Goal: Transaction & Acquisition: Obtain resource

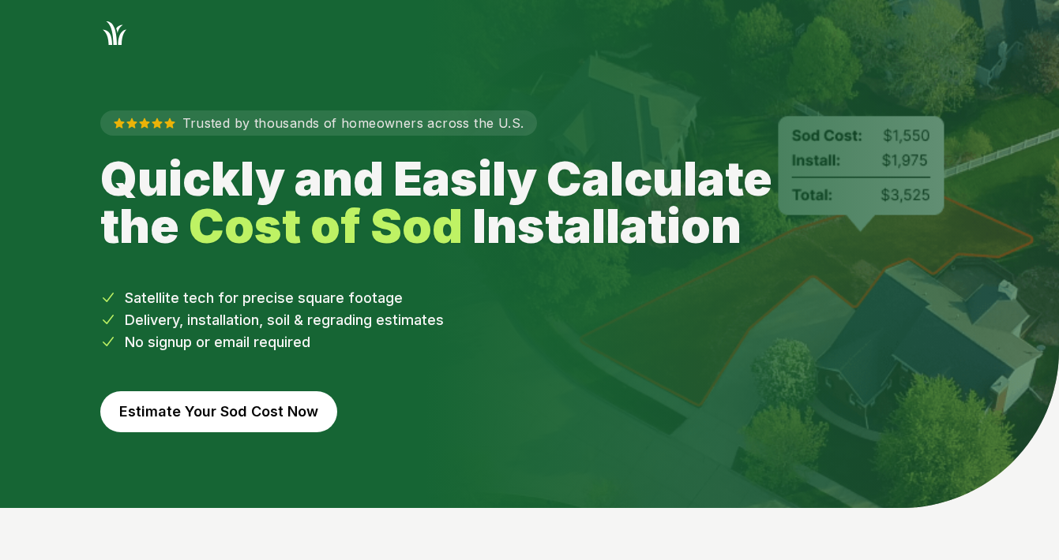
scroll to position [20, 0]
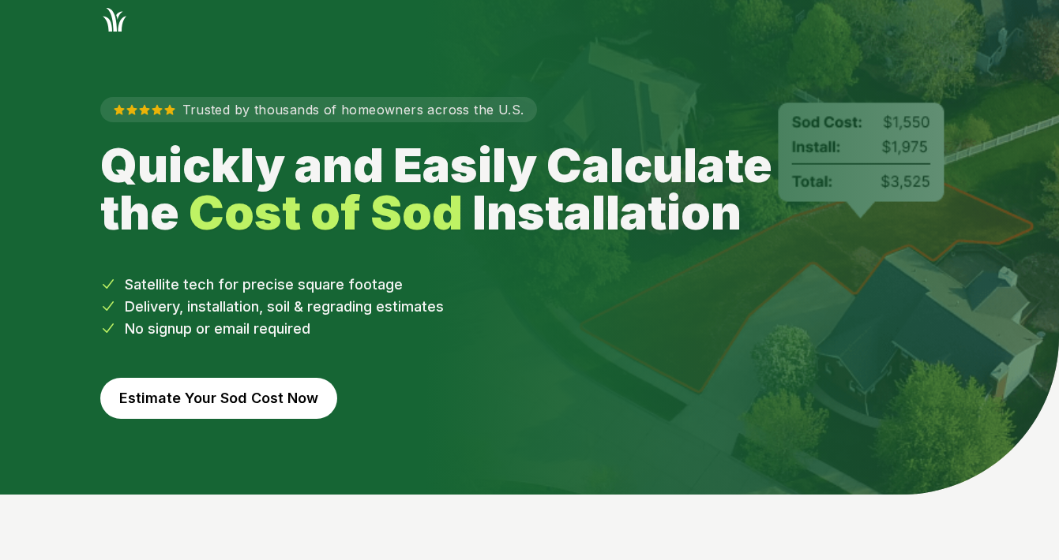
click at [247, 396] on button "Estimate Your Sod Cost Now" at bounding box center [218, 398] width 237 height 41
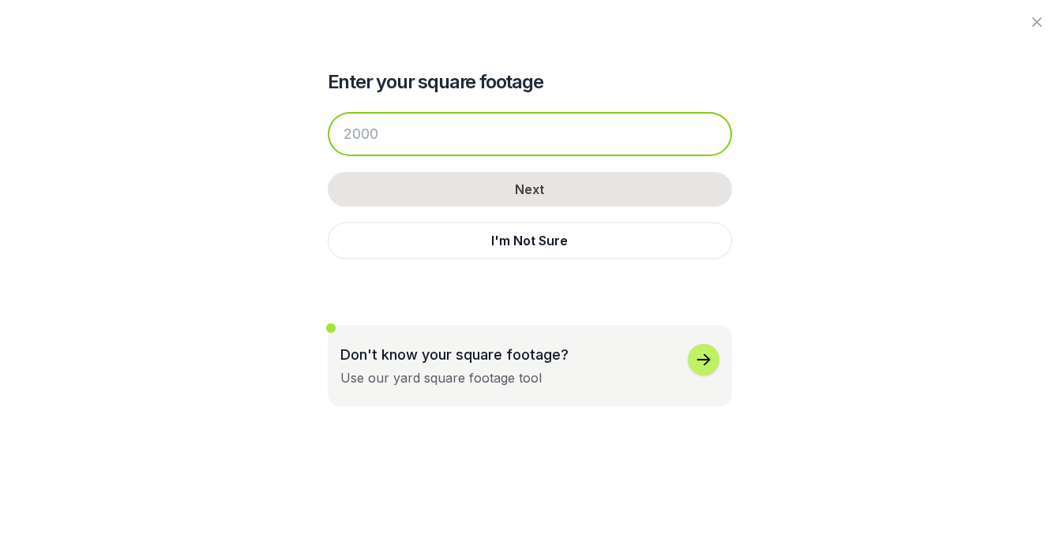
click at [497, 141] on input "number" at bounding box center [530, 134] width 404 height 44
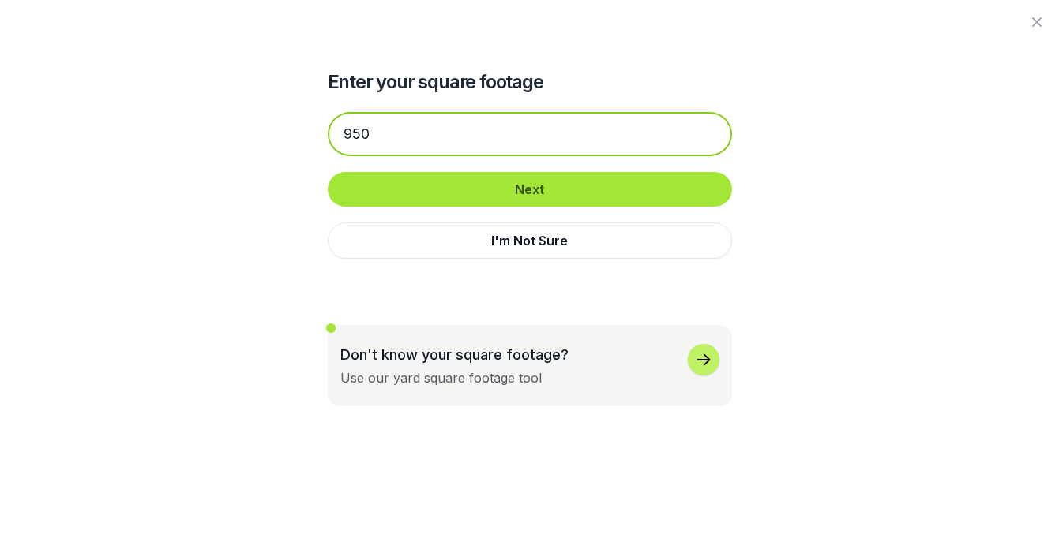
type input "950"
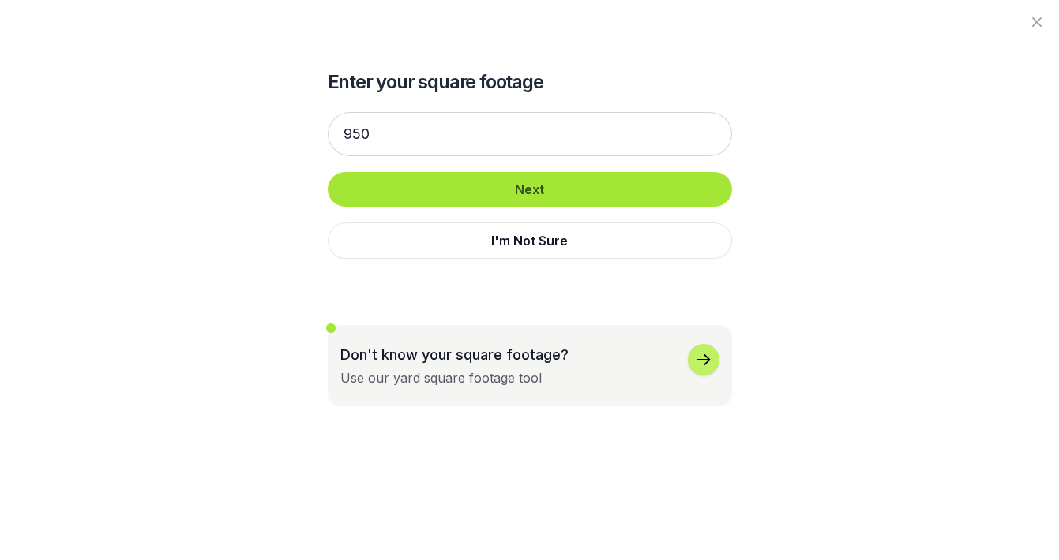
click at [584, 190] on button "Next" at bounding box center [530, 189] width 404 height 35
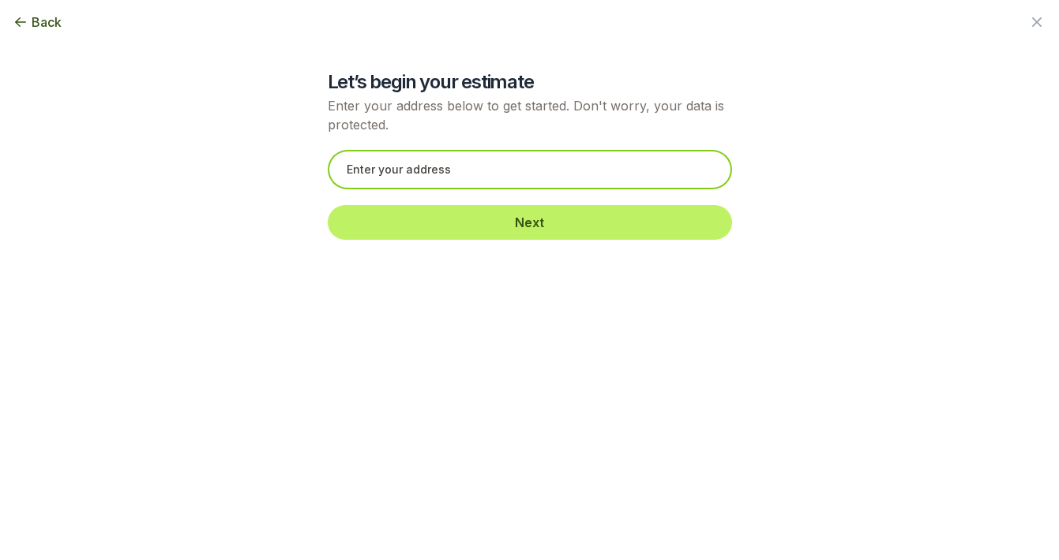
click at [567, 175] on input "text" at bounding box center [530, 169] width 404 height 39
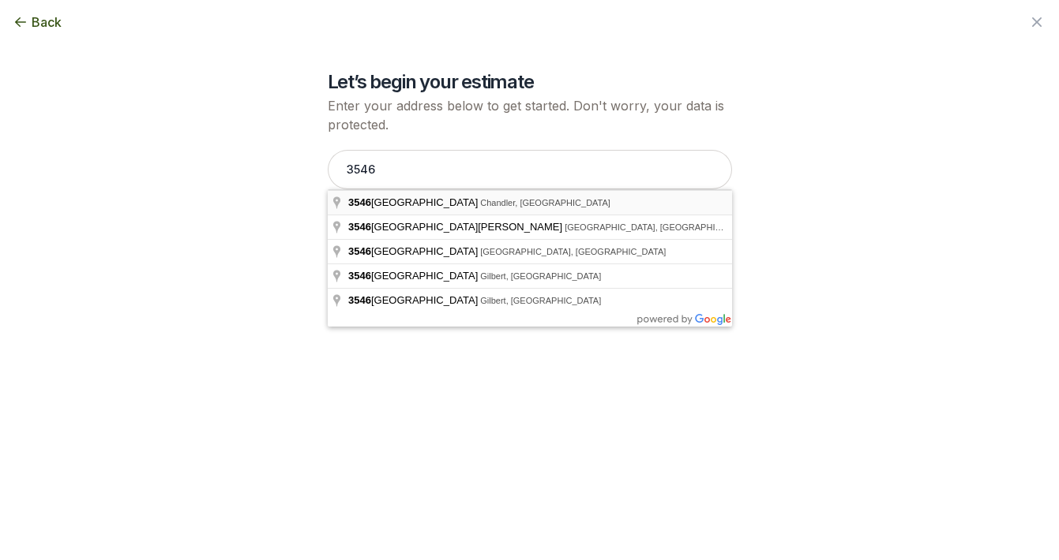
type input "[STREET_ADDRESS]"
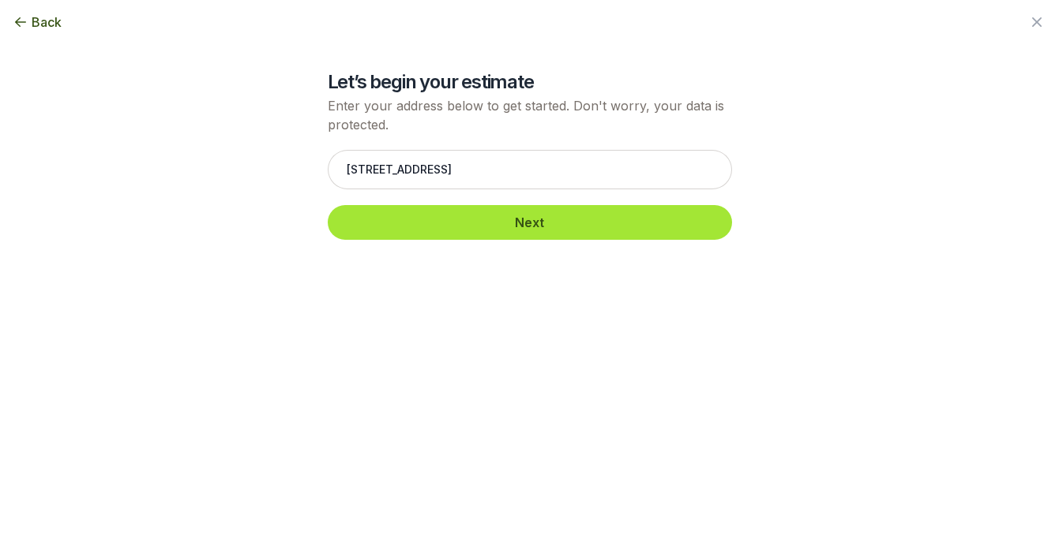
click at [549, 225] on button "Next" at bounding box center [530, 222] width 404 height 35
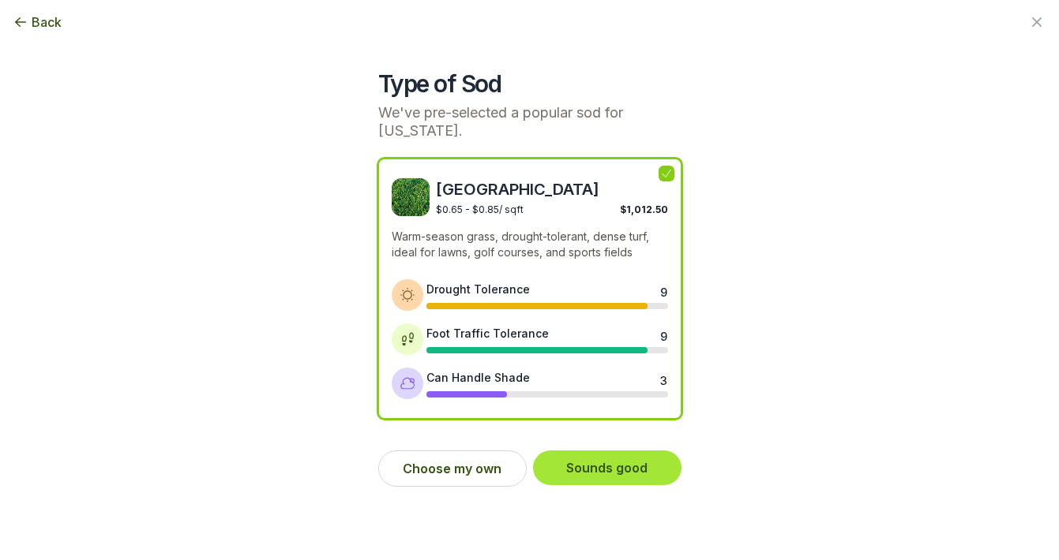
click at [629, 464] on button "Sounds good" at bounding box center [607, 468] width 148 height 35
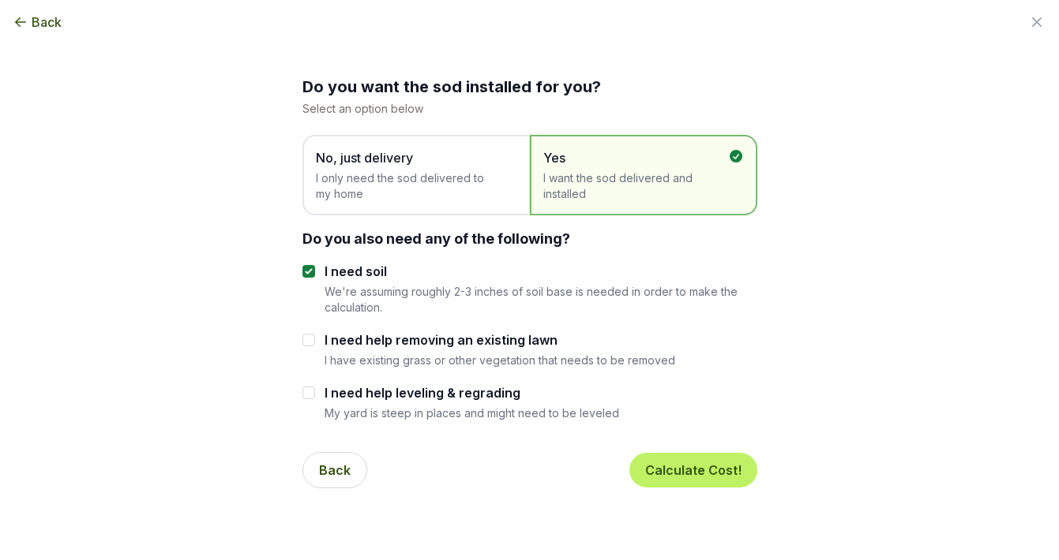
click at [307, 343] on input "I need help removing an existing lawn" at bounding box center [308, 340] width 13 height 13
checkbox input "true"
click at [686, 474] on button "Calculate Cost!" at bounding box center [693, 470] width 128 height 35
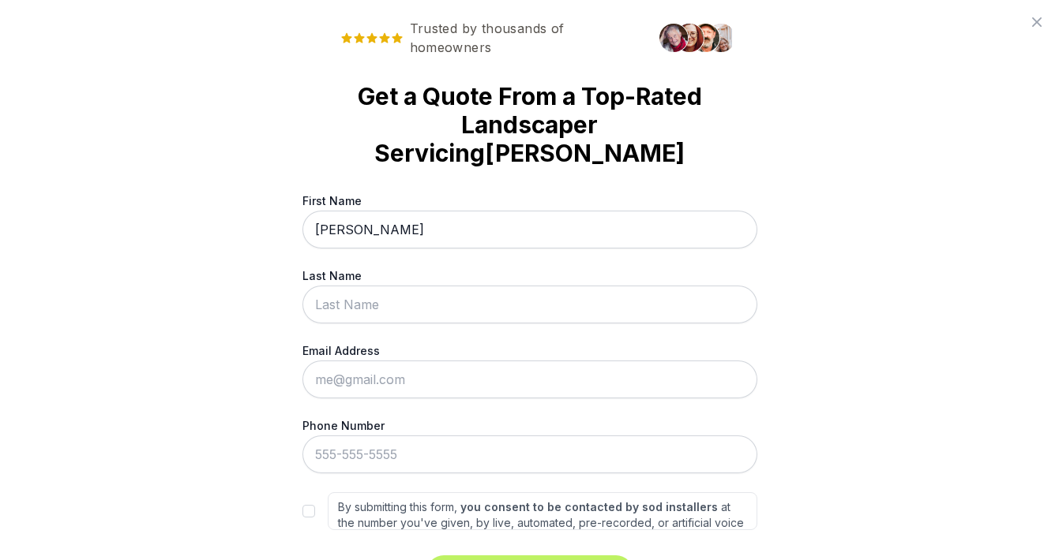
type input "Sarah"
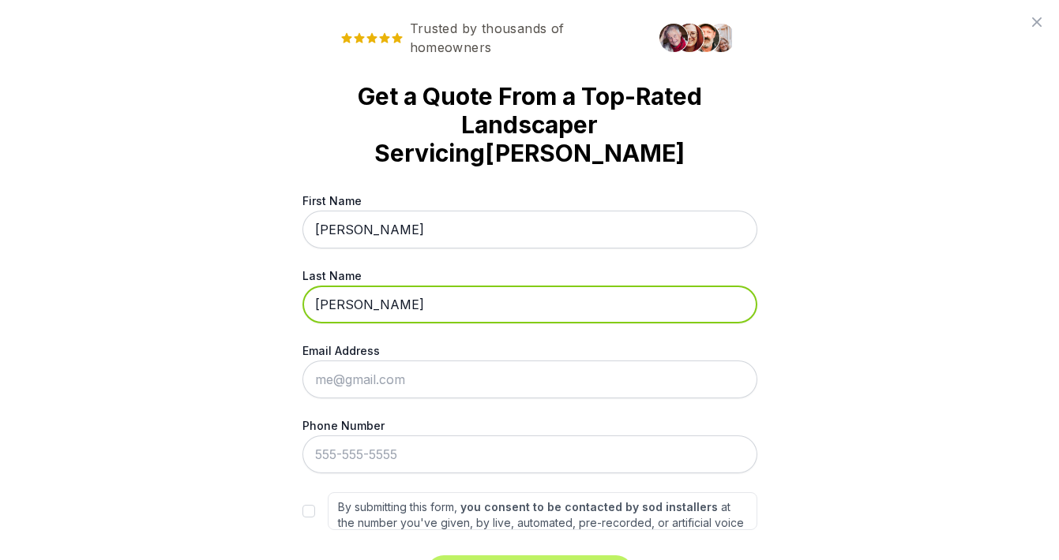
type input "Schroers"
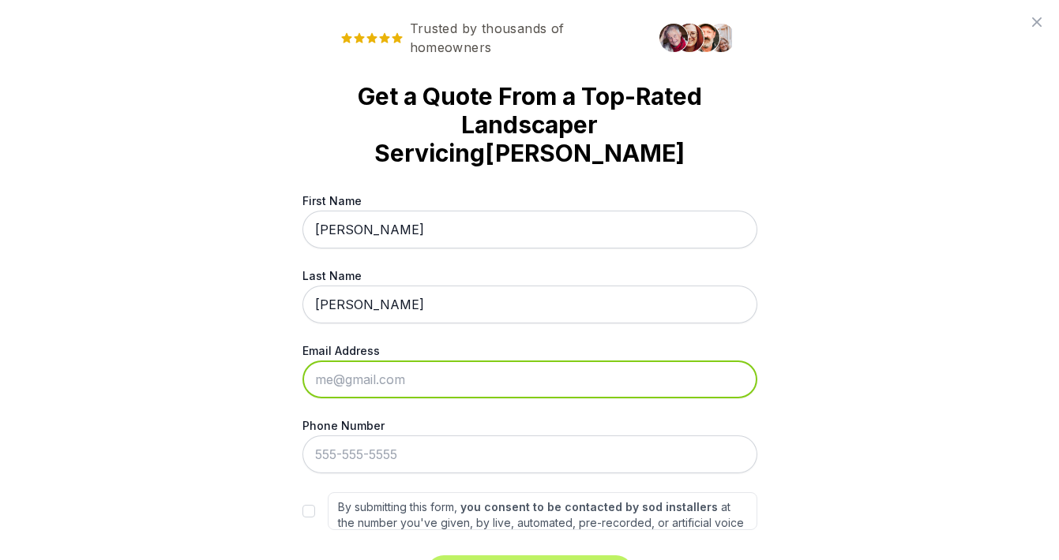
type input "sarahschroers@gmail.com"
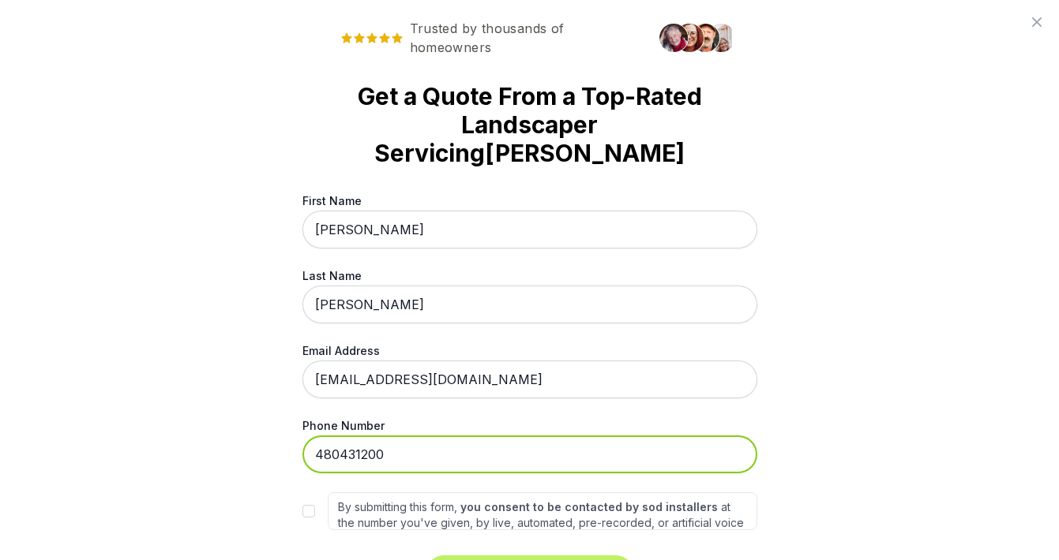
type input "480-431-2001"
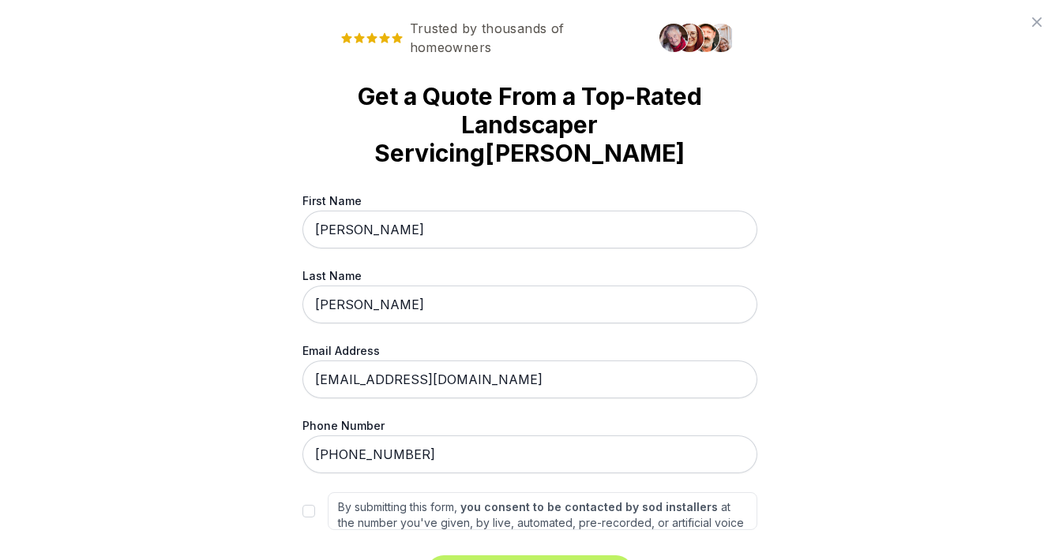
click at [855, 392] on div "Trusted by thousands of homeowners Get a Quote From a Top-Rated Landscaper Serv…" at bounding box center [529, 280] width 1059 height 560
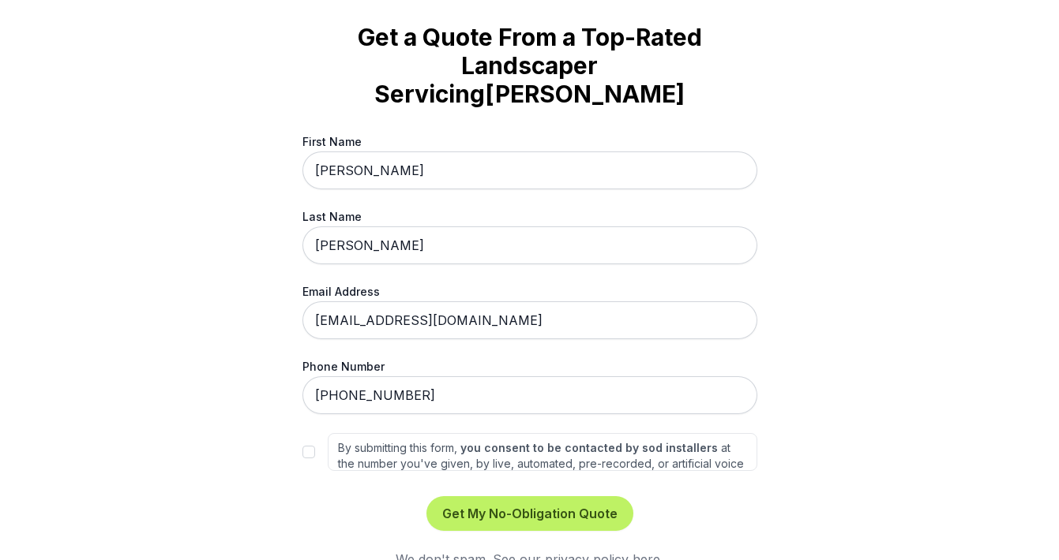
scroll to position [58, 0]
click at [310, 447] on input "By submitting this form, you consent to be contacted by sod installers at the n…" at bounding box center [308, 453] width 13 height 13
checkbox input "true"
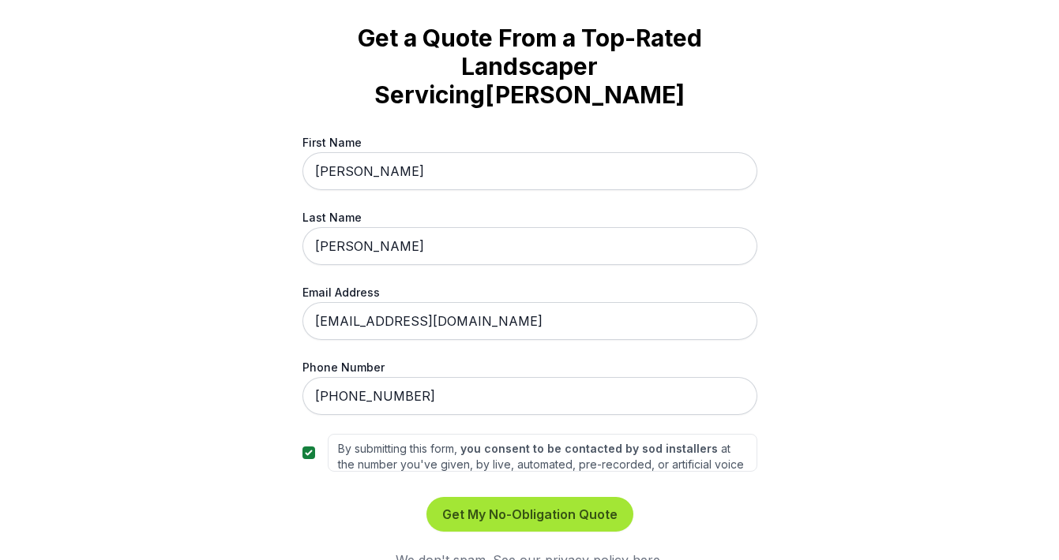
click at [530, 497] on button "Get My No-Obligation Quote" at bounding box center [529, 514] width 207 height 35
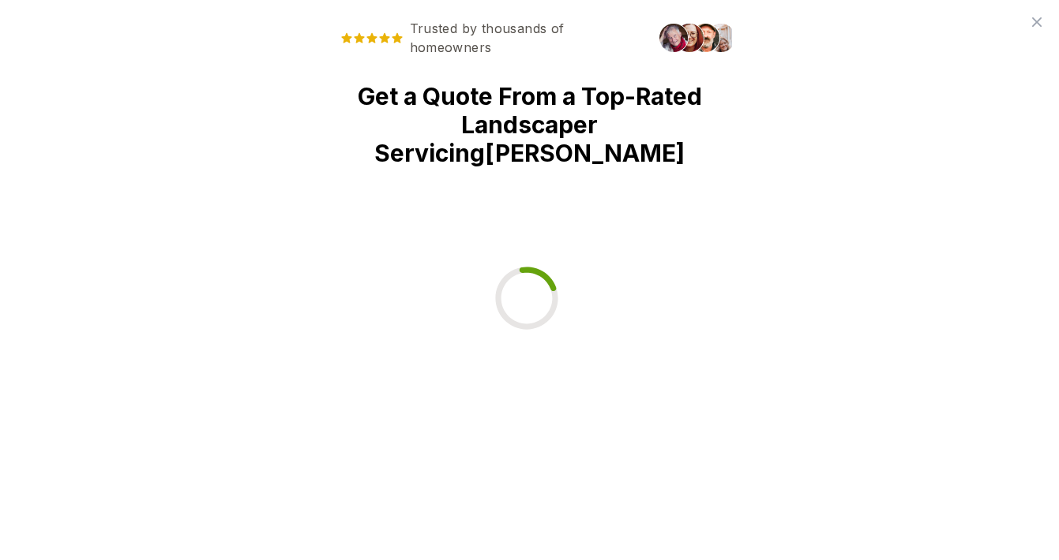
scroll to position [0, 0]
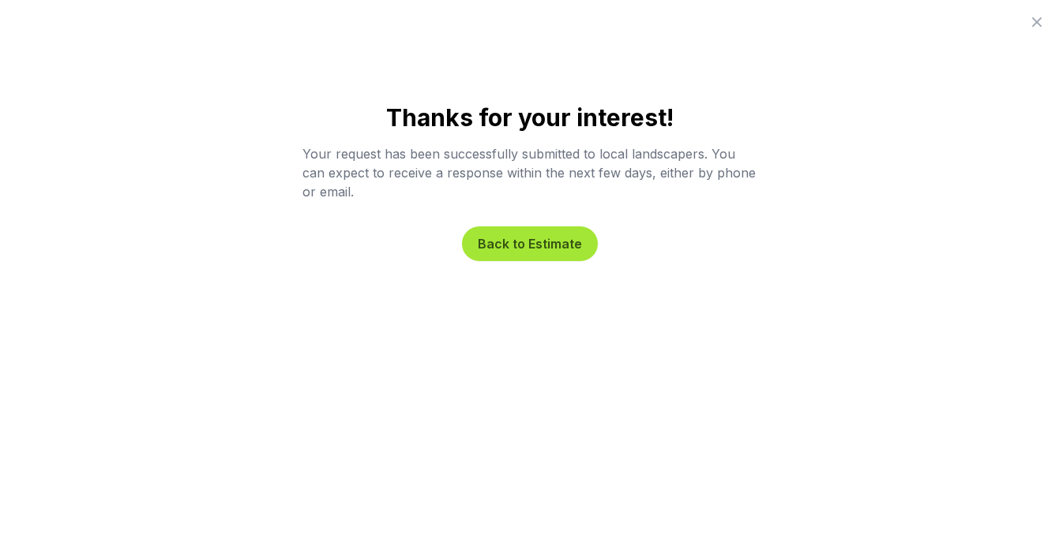
click at [522, 238] on button "Back to Estimate" at bounding box center [530, 244] width 136 height 35
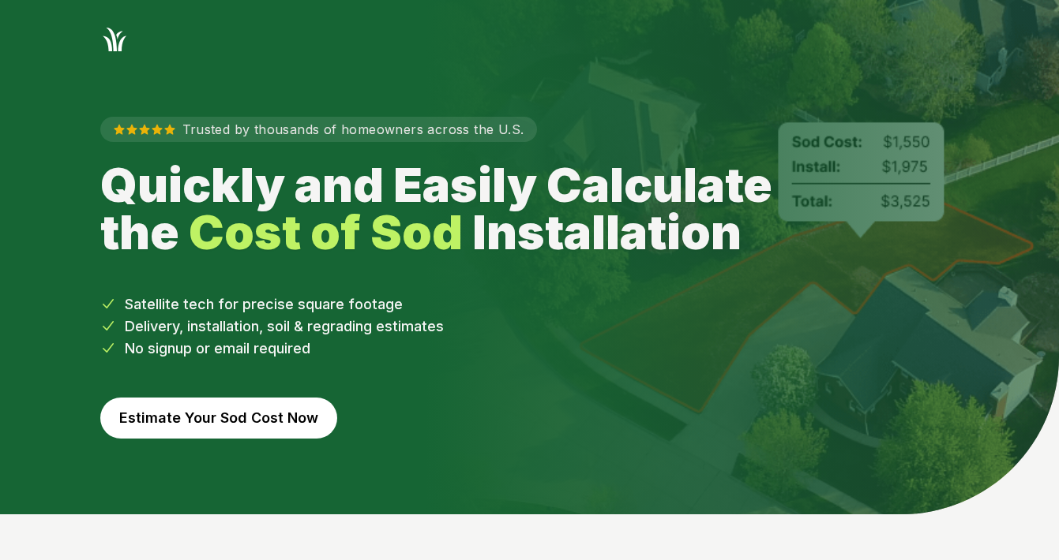
click at [272, 436] on button "Estimate Your Sod Cost Now" at bounding box center [218, 418] width 237 height 41
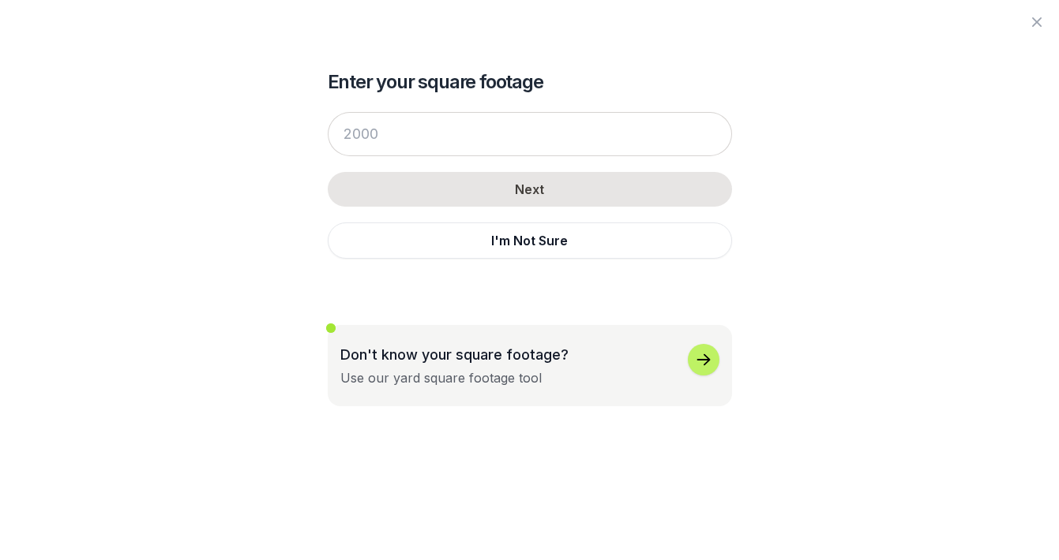
click at [272, 436] on div "Enter your square footage Next I'm Not Sure Don't know your square footage? Use…" at bounding box center [529, 280] width 909 height 560
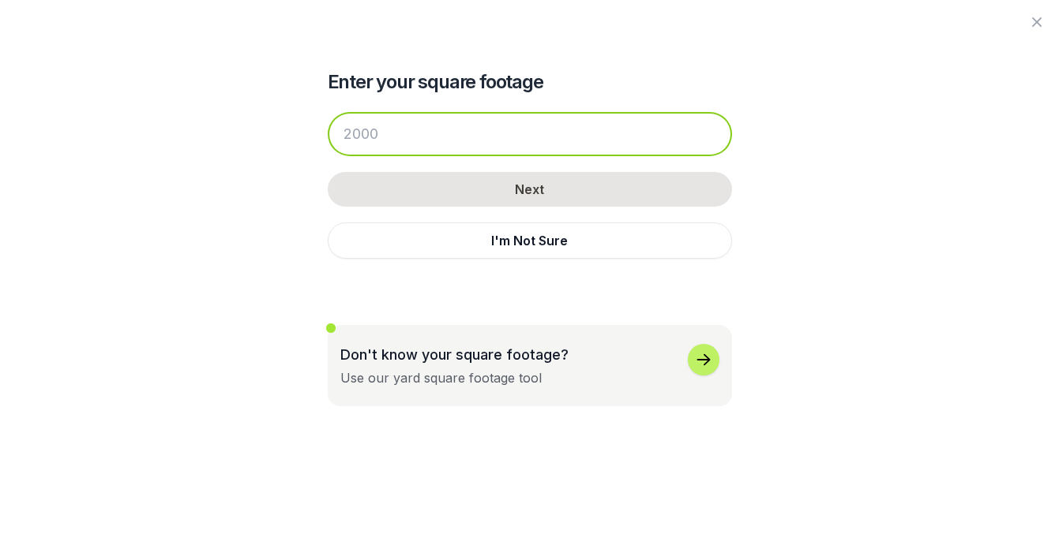
click at [433, 133] on input "number" at bounding box center [530, 134] width 404 height 44
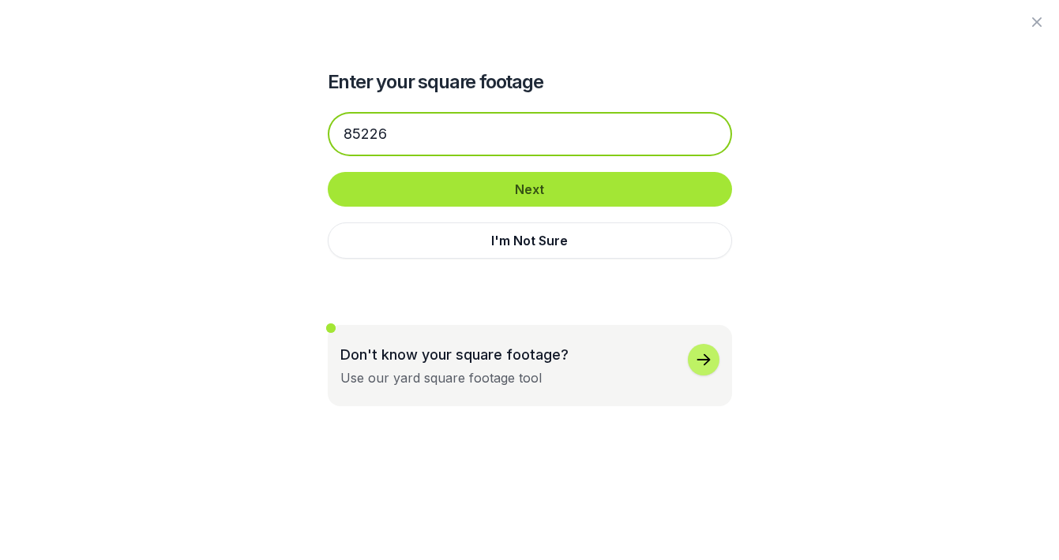
type input "85226"
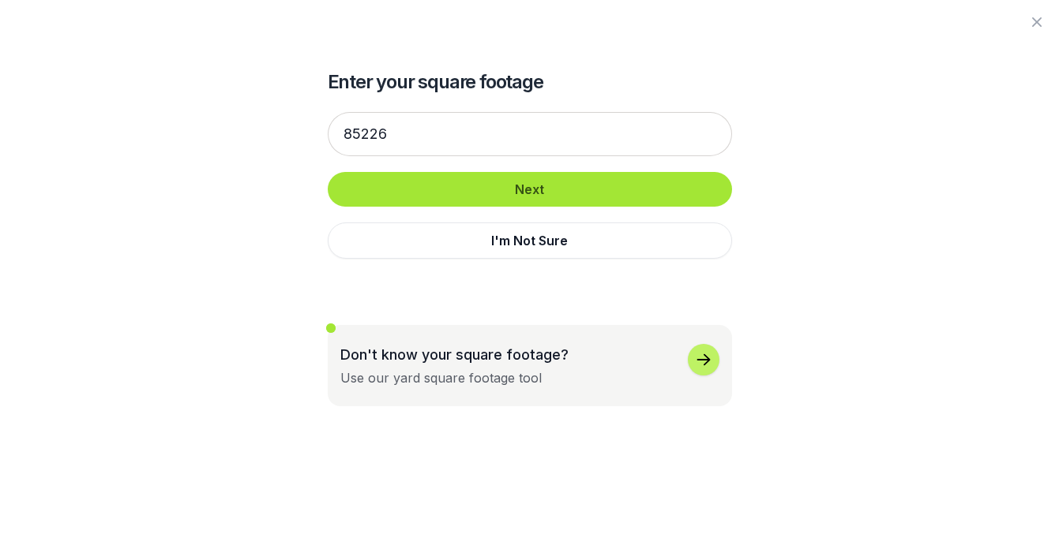
click at [482, 179] on button "Next" at bounding box center [530, 189] width 404 height 35
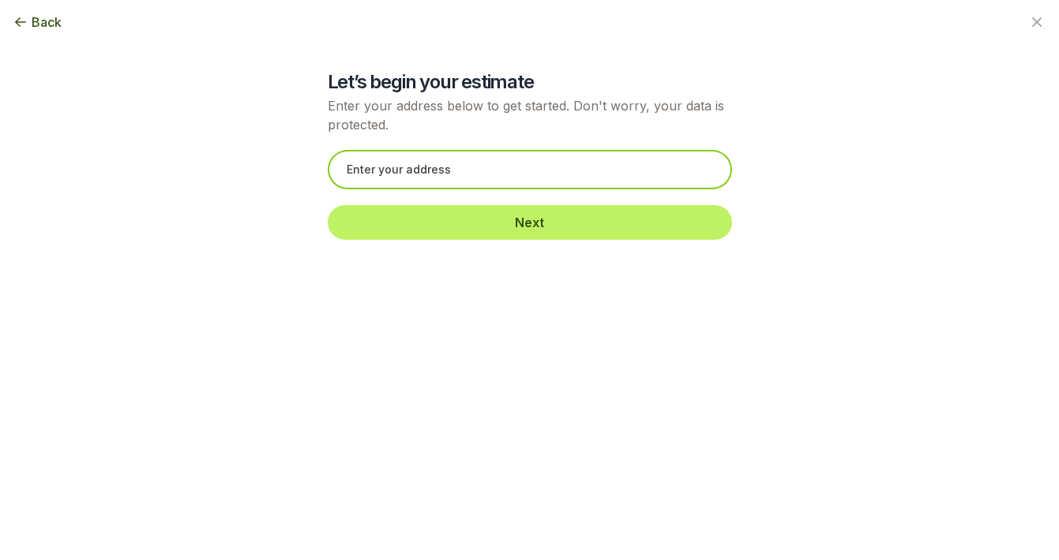
click at [552, 178] on input "text" at bounding box center [530, 169] width 404 height 39
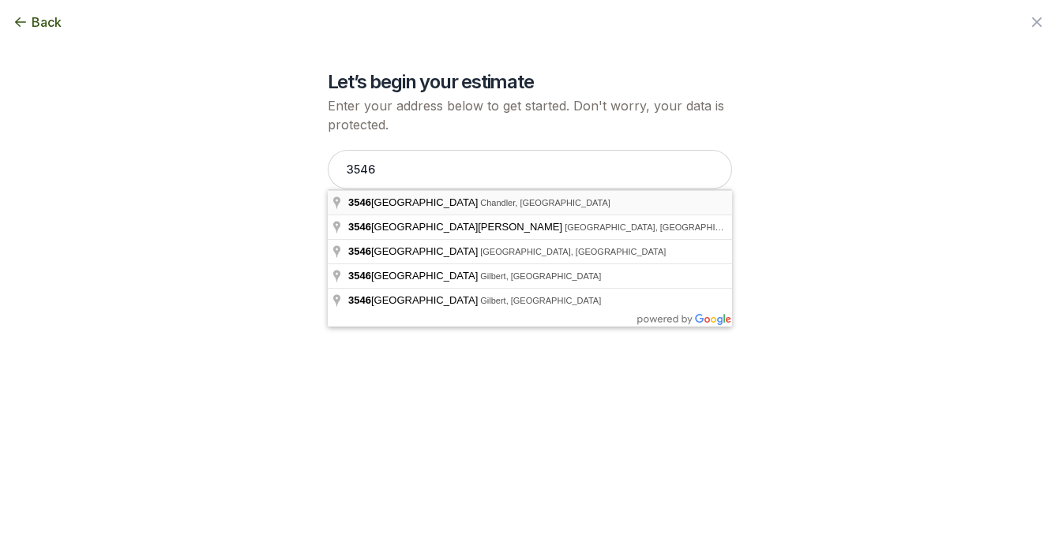
type input "[STREET_ADDRESS]"
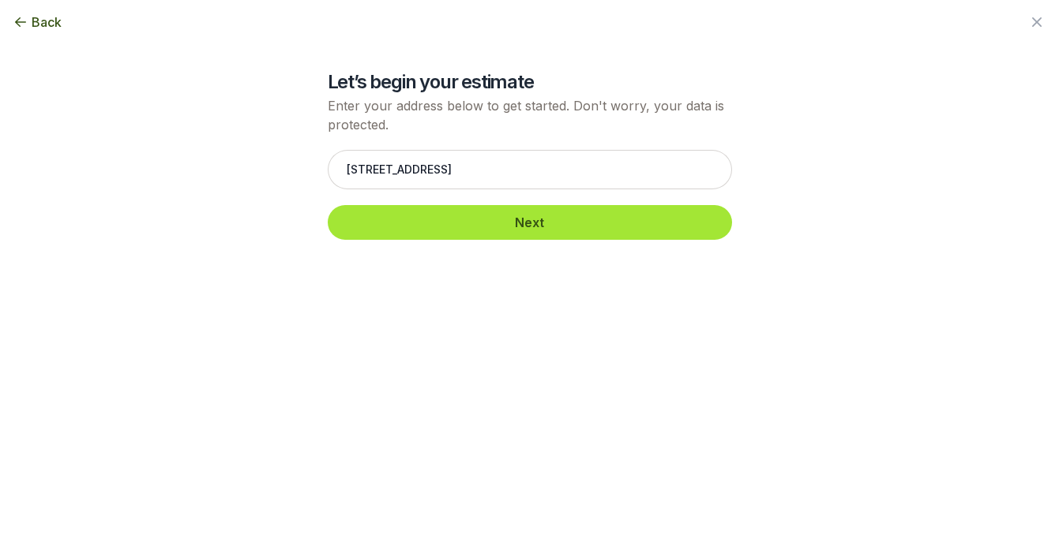
click at [533, 217] on button "Next" at bounding box center [530, 222] width 404 height 35
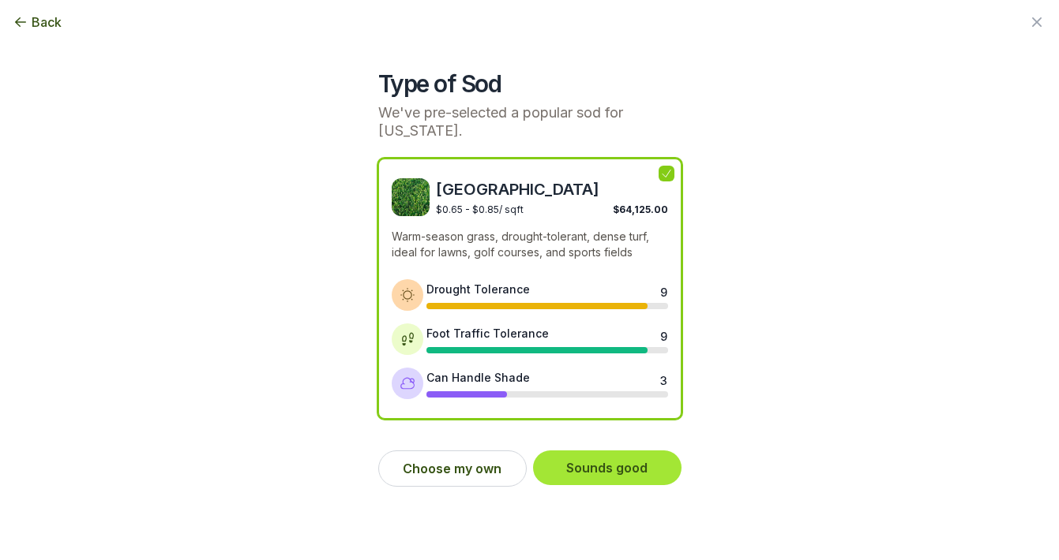
click at [606, 474] on button "Sounds good" at bounding box center [607, 468] width 148 height 35
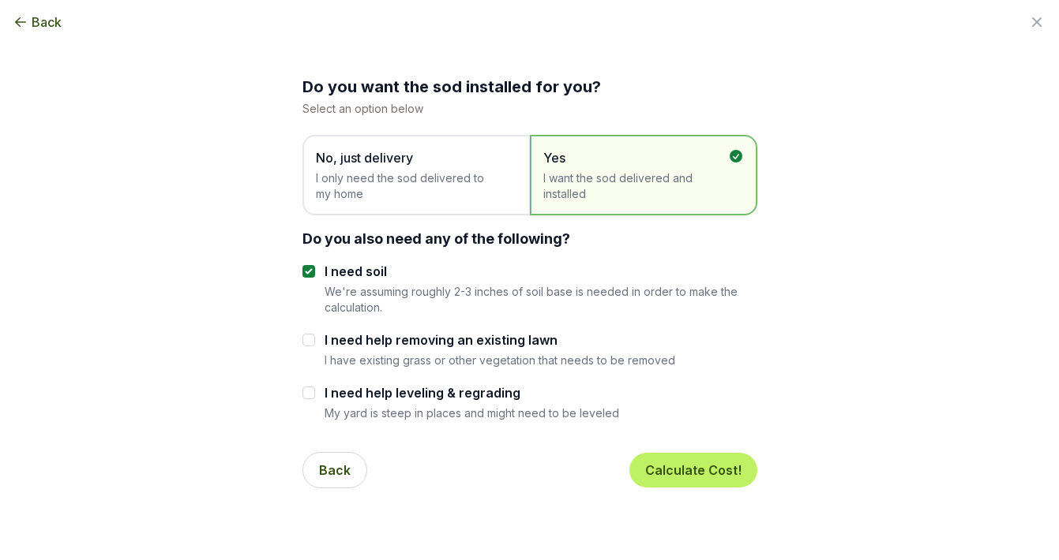
click at [309, 341] on input "I need help removing an existing lawn" at bounding box center [308, 340] width 13 height 13
checkbox input "true"
click at [707, 467] on button "Calculate Cost!" at bounding box center [693, 470] width 128 height 35
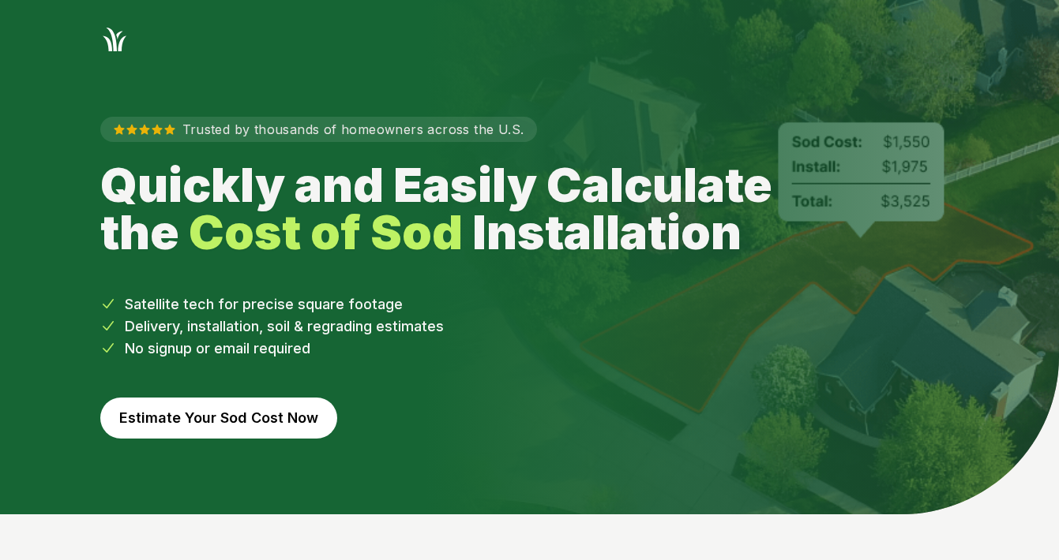
click at [229, 422] on button "Estimate Your Sod Cost Now" at bounding box center [218, 418] width 237 height 41
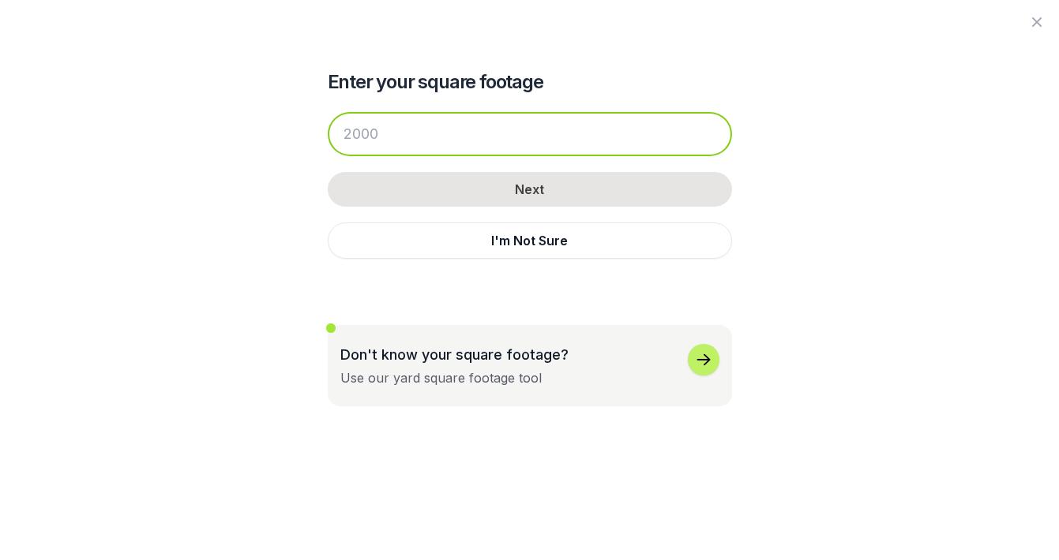
click at [452, 133] on input "number" at bounding box center [530, 134] width 404 height 44
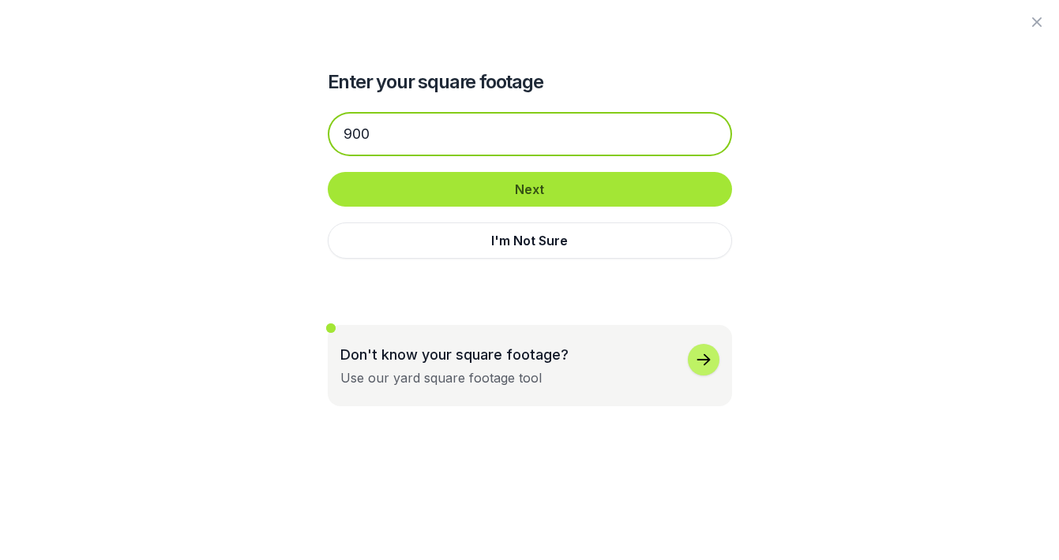
type input "900"
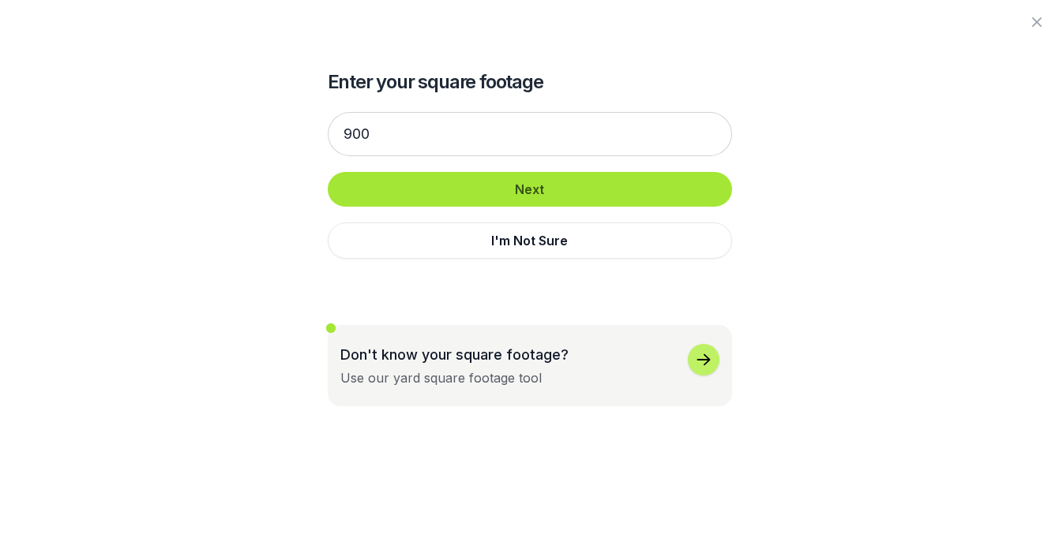
click at [557, 196] on button "Next" at bounding box center [530, 189] width 404 height 35
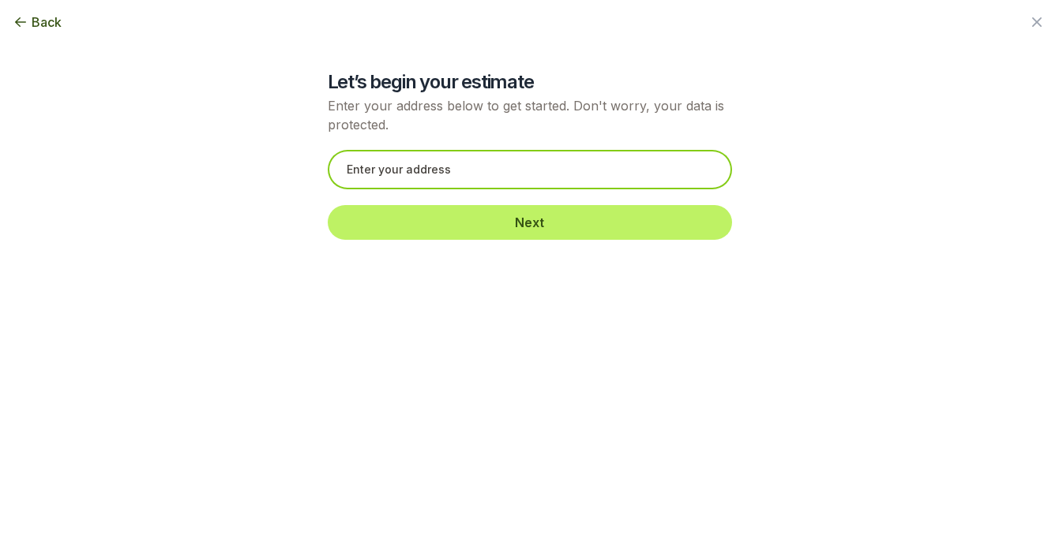
click at [553, 174] on input "text" at bounding box center [530, 169] width 404 height 39
click at [599, 168] on input "Dish network, [STREET_ADDRESS][PERSON_NAME]" at bounding box center [530, 169] width 404 height 39
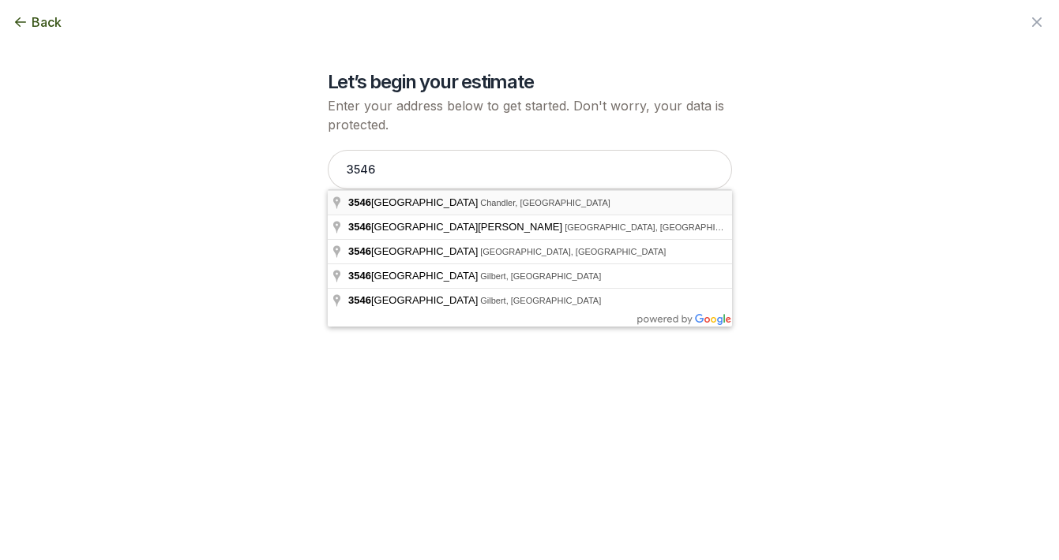
type input "[STREET_ADDRESS]"
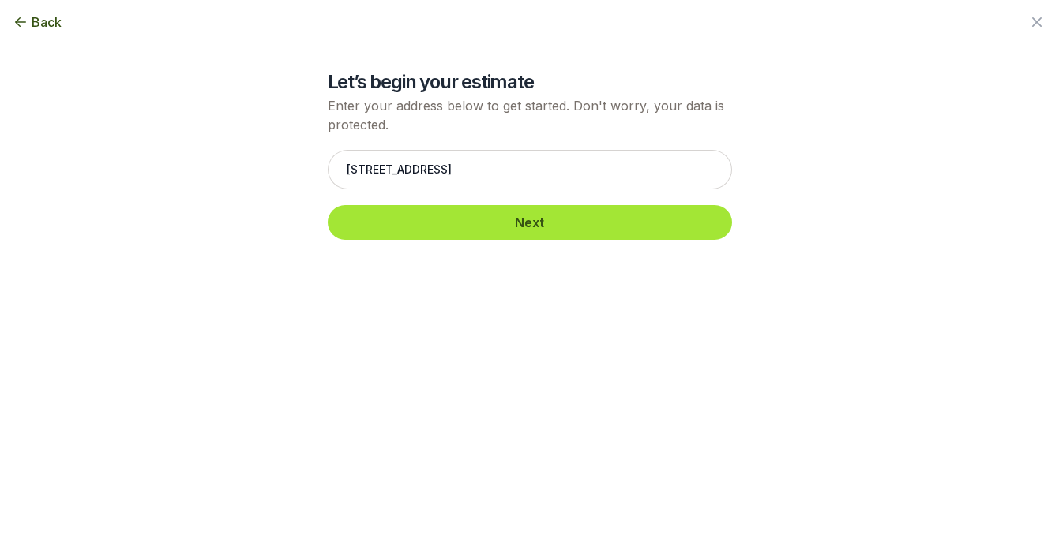
click at [571, 218] on button "Next" at bounding box center [530, 222] width 404 height 35
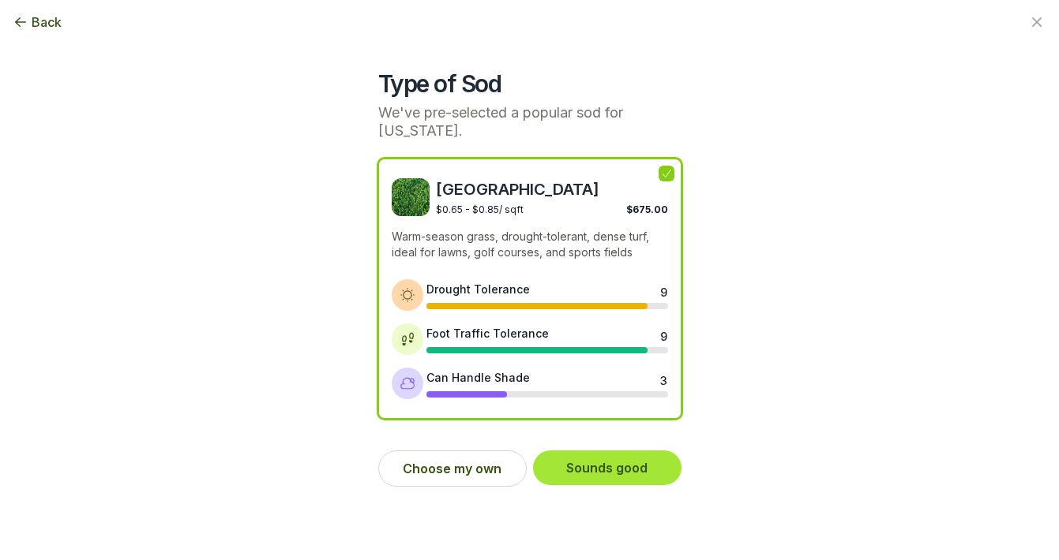
click at [624, 468] on button "Sounds good" at bounding box center [607, 468] width 148 height 35
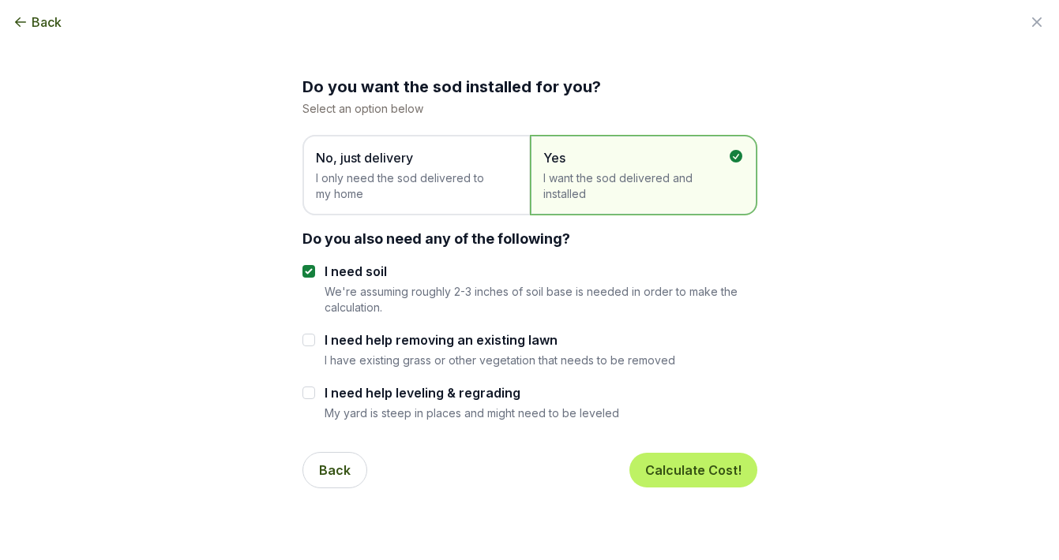
click at [309, 339] on input "I need help removing an existing lawn" at bounding box center [308, 340] width 13 height 13
checkbox input "true"
click at [696, 478] on button "Calculate Cost!" at bounding box center [693, 470] width 128 height 35
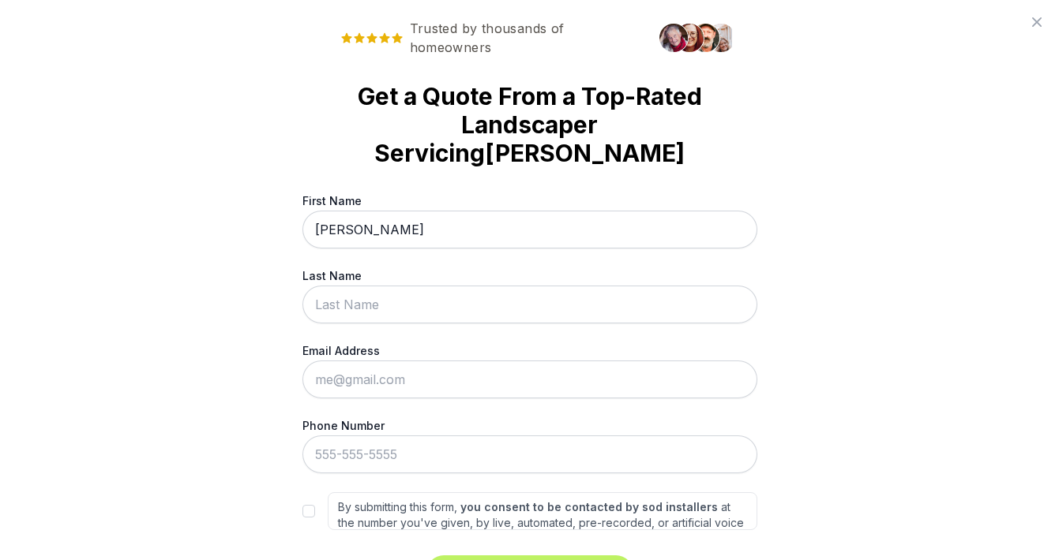
type input "[PERSON_NAME]"
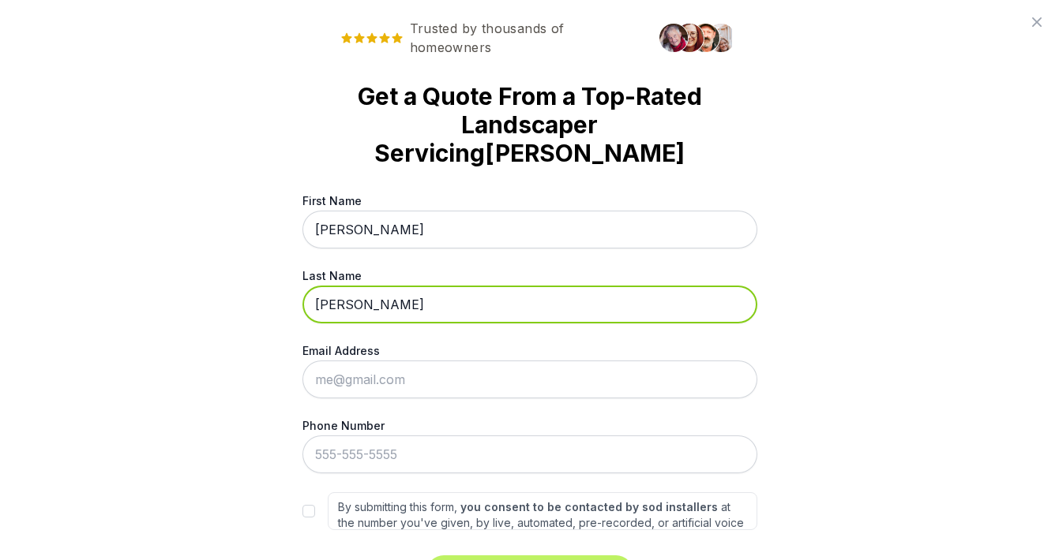
type input "[PERSON_NAME]"
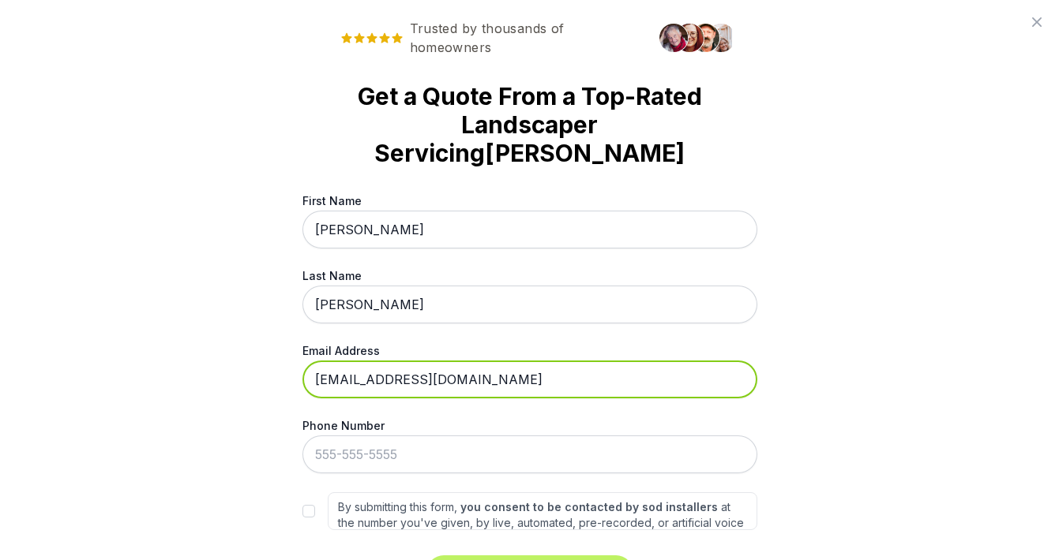
type input "[EMAIL_ADDRESS][DOMAIN_NAME]"
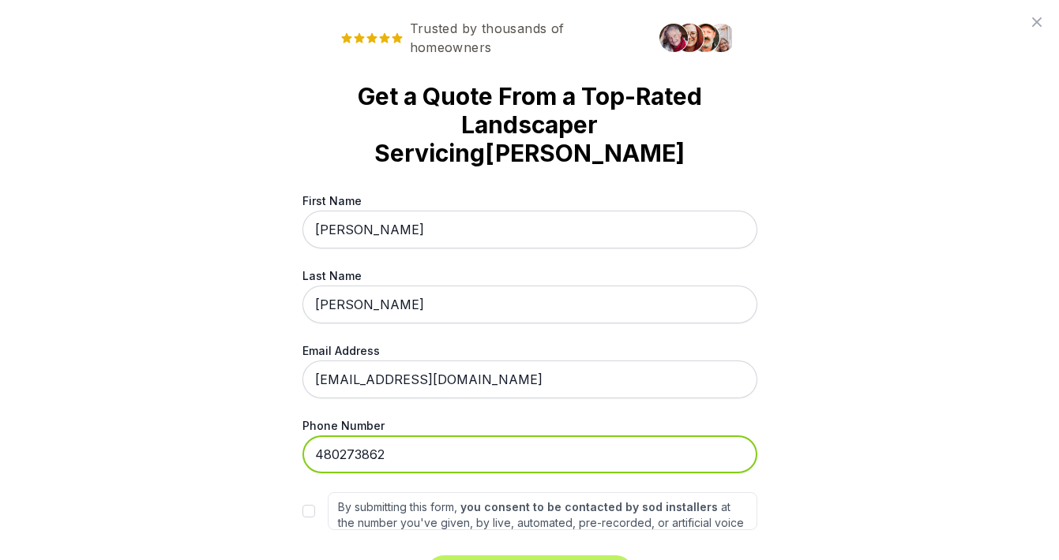
type input "[PHONE_NUMBER]"
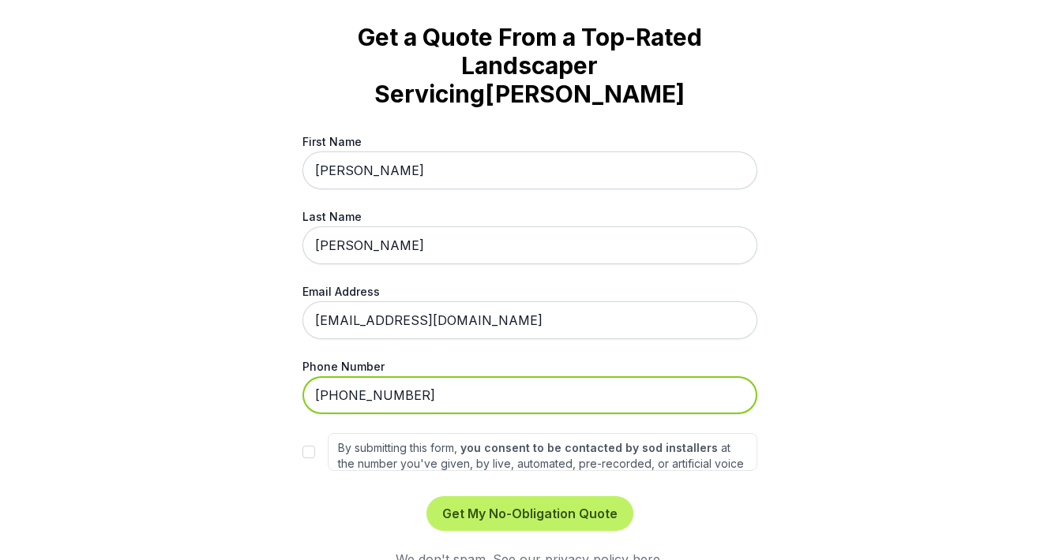
scroll to position [58, 0]
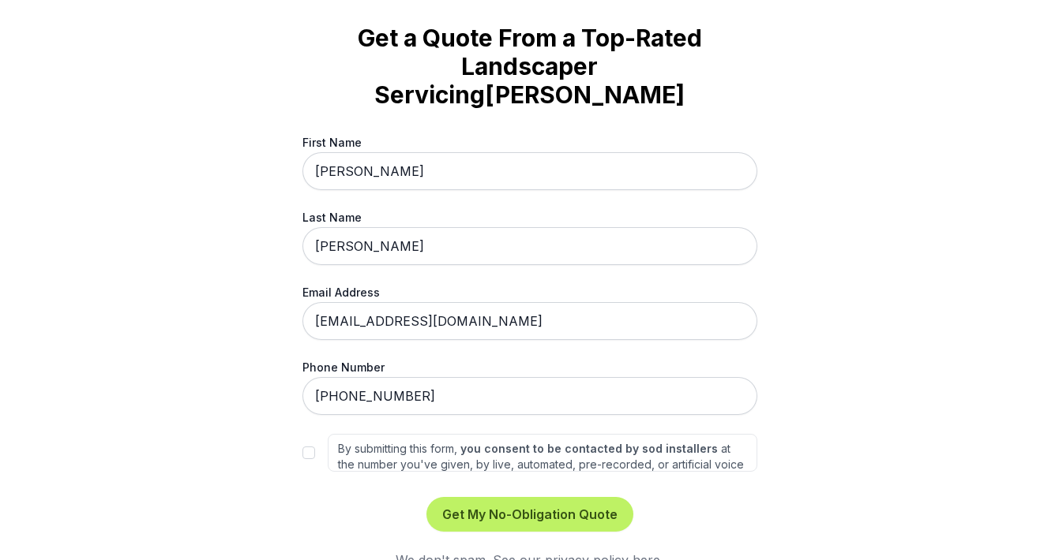
click at [314, 447] on input "By submitting this form, you consent to be contacted by sod installers at the n…" at bounding box center [308, 453] width 13 height 13
checkbox input "true"
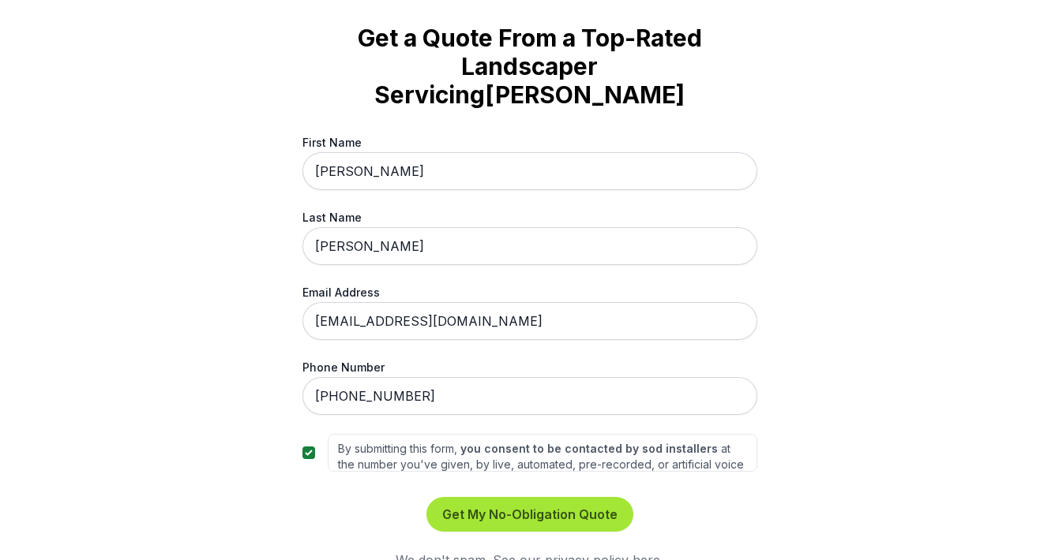
click at [508, 497] on button "Get My No-Obligation Quote" at bounding box center [529, 514] width 207 height 35
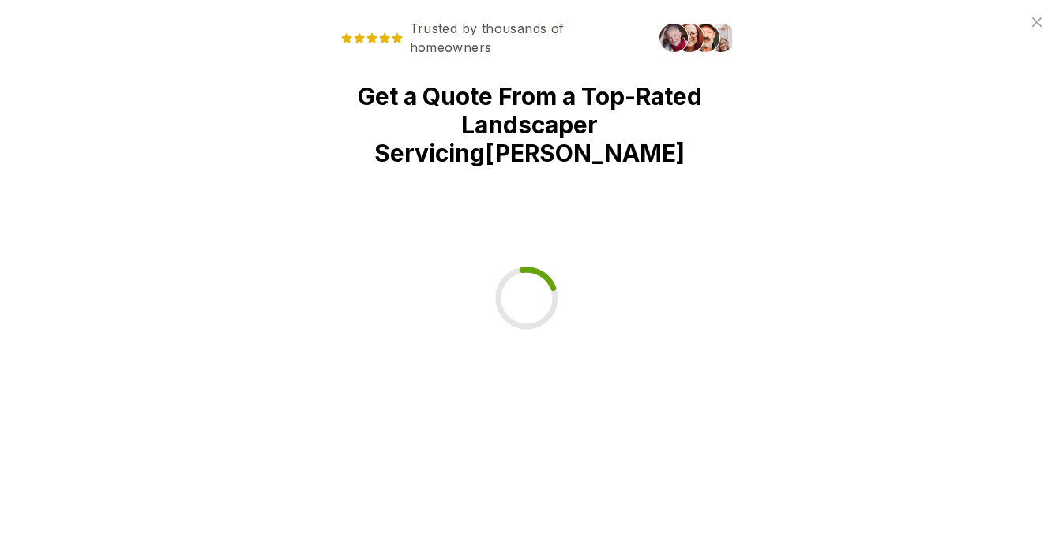
scroll to position [0, 0]
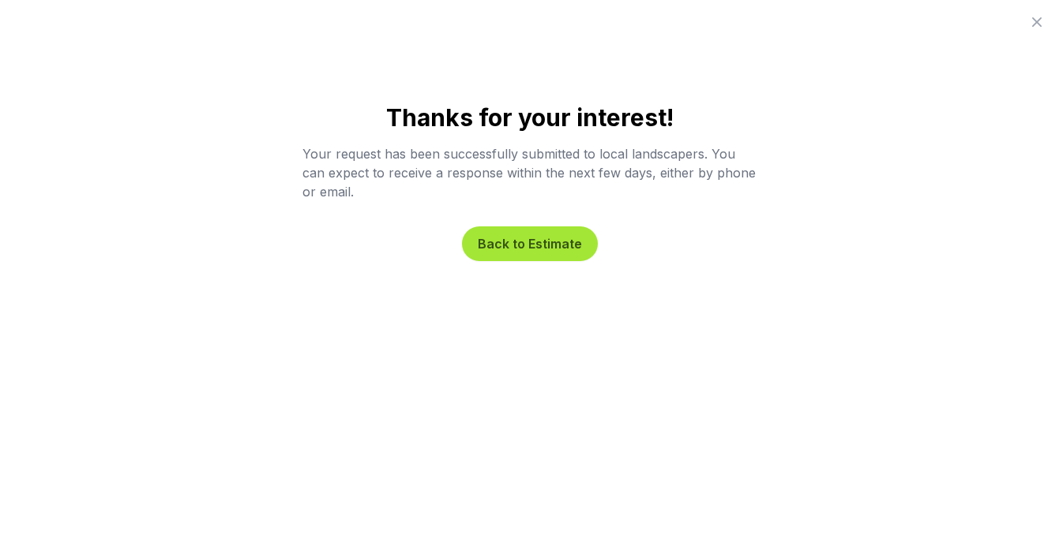
click at [535, 253] on button "Back to Estimate" at bounding box center [530, 244] width 136 height 35
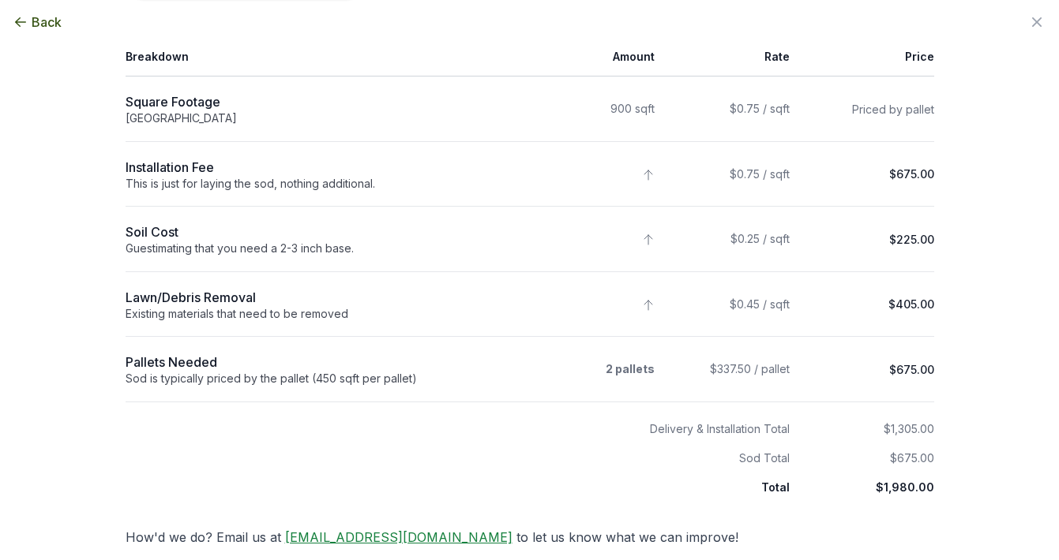
scroll to position [182, 0]
